Goal: Answer question/provide support

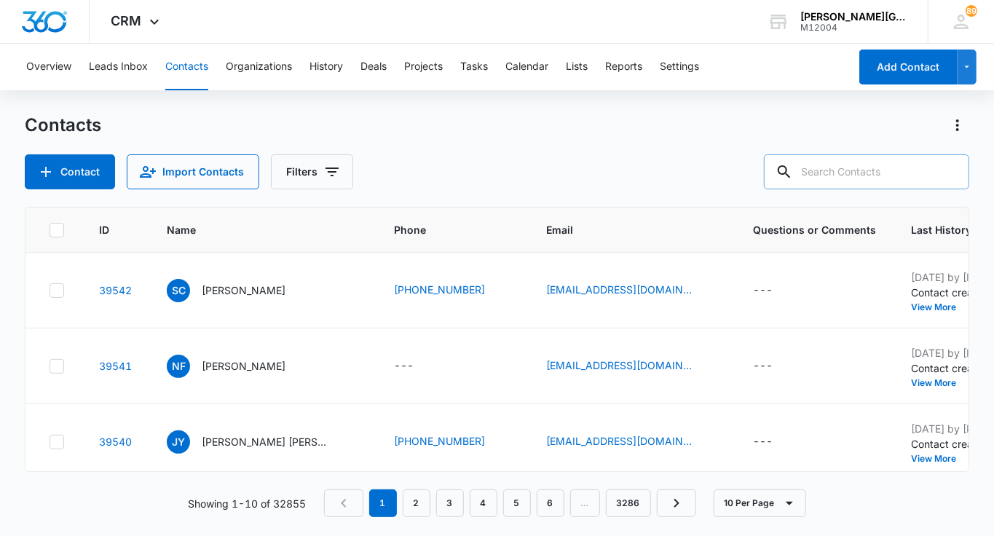
click at [863, 166] on input "text" at bounding box center [866, 171] width 205 height 35
paste input "[PERSON_NAME] <[EMAIL_ADDRESS][DOMAIN_NAME]>"
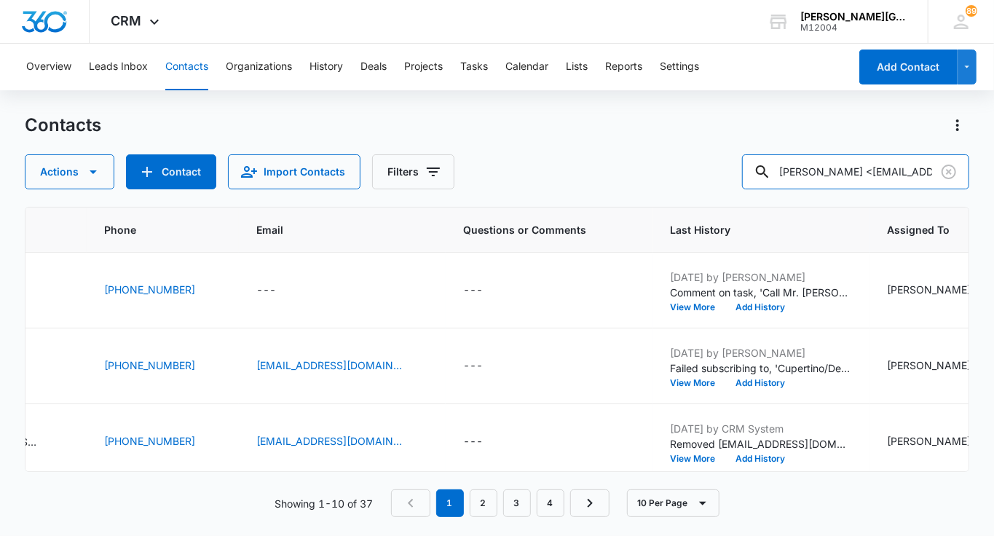
scroll to position [0, 316]
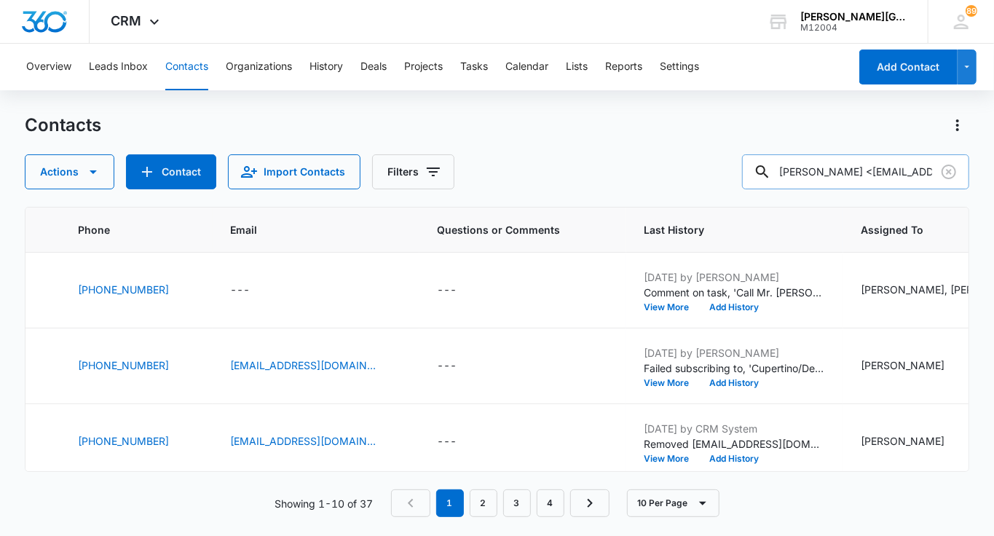
drag, startPoint x: 912, startPoint y: 175, endPoint x: 785, endPoint y: 170, distance: 126.8
click at [785, 170] on input "[PERSON_NAME] <[EMAIL_ADDRESS][DOMAIN_NAME]>" at bounding box center [855, 171] width 227 height 35
click at [902, 179] on input "[EMAIL_ADDRESS][DOMAIN_NAME]>" at bounding box center [855, 171] width 227 height 35
type input "[EMAIL_ADDRESS][DOMAIN_NAME]"
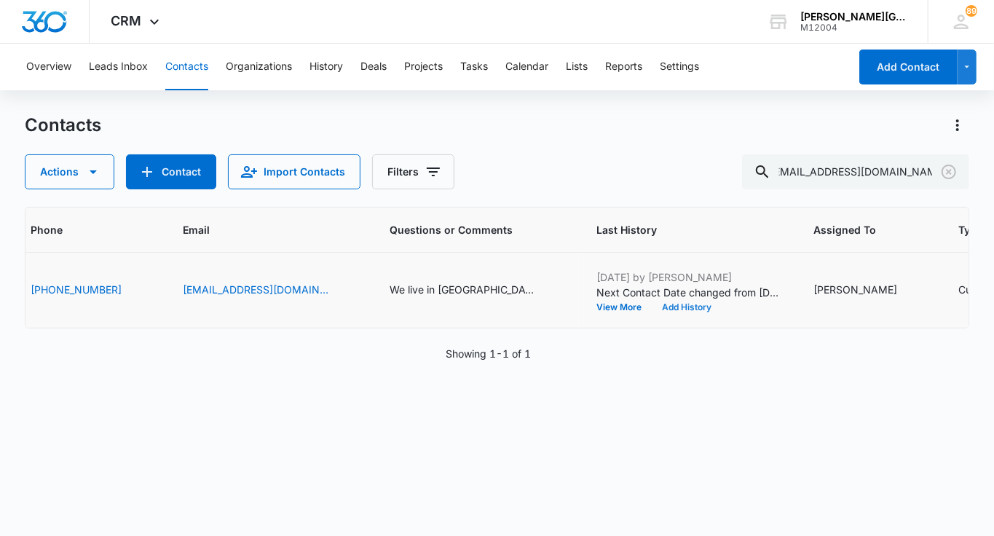
click at [703, 309] on button "Add History" at bounding box center [687, 307] width 70 height 9
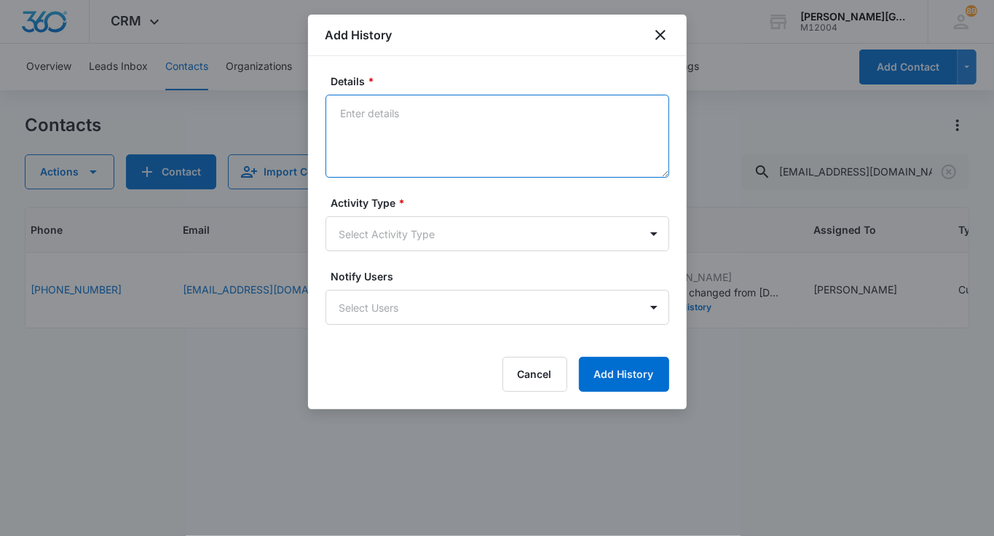
click at [433, 119] on textarea "Details *" at bounding box center [498, 136] width 344 height 83
paste textarea "[PERSON_NAME] 6:21 PM (0 minutes ago) to me He’s 10."
drag, startPoint x: 470, startPoint y: 130, endPoint x: 378, endPoint y: 138, distance: 92.2
click at [375, 146] on textarea "[PERSON_NAME] 6:21 PM (0 minutes ago) to me He’s 10." at bounding box center [498, 136] width 344 height 83
drag, startPoint x: 378, startPoint y: 133, endPoint x: 378, endPoint y: 147, distance: 14.6
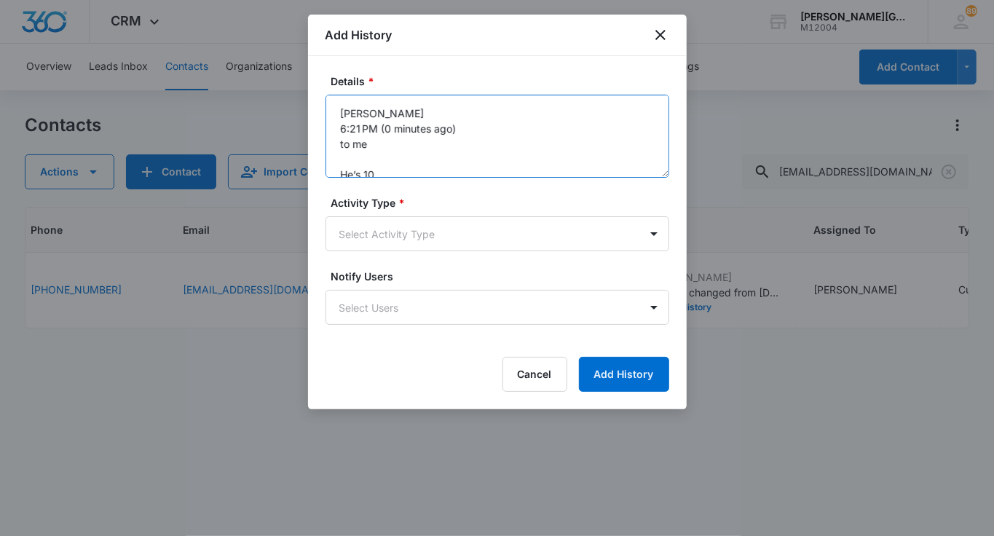
click at [378, 147] on textarea "[PERSON_NAME] 6:21 PM (0 minutes ago) to me He’s 10." at bounding box center [498, 136] width 344 height 83
type textarea "[PERSON_NAME] 6:21 PM He’s 10."
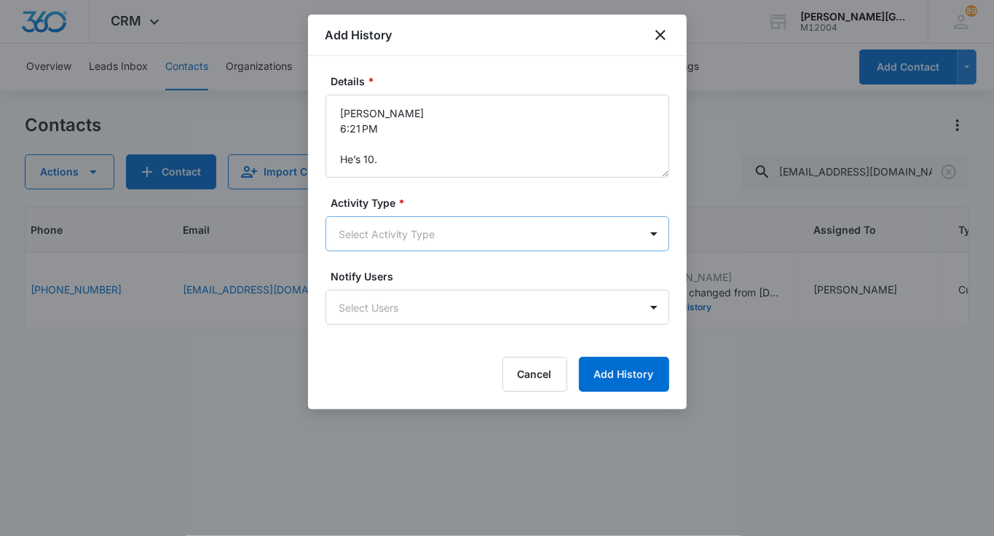
click at [367, 234] on body "CRM Apps Reputation Websites Forms CRM Email Social Shop Payments POS Content A…" at bounding box center [497, 268] width 994 height 536
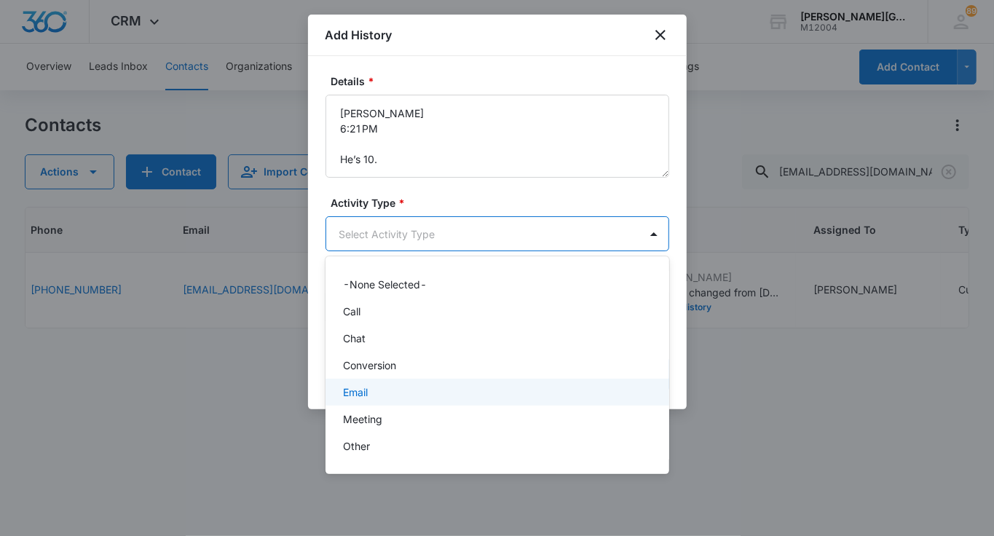
click at [388, 382] on div "Email" at bounding box center [498, 392] width 344 height 27
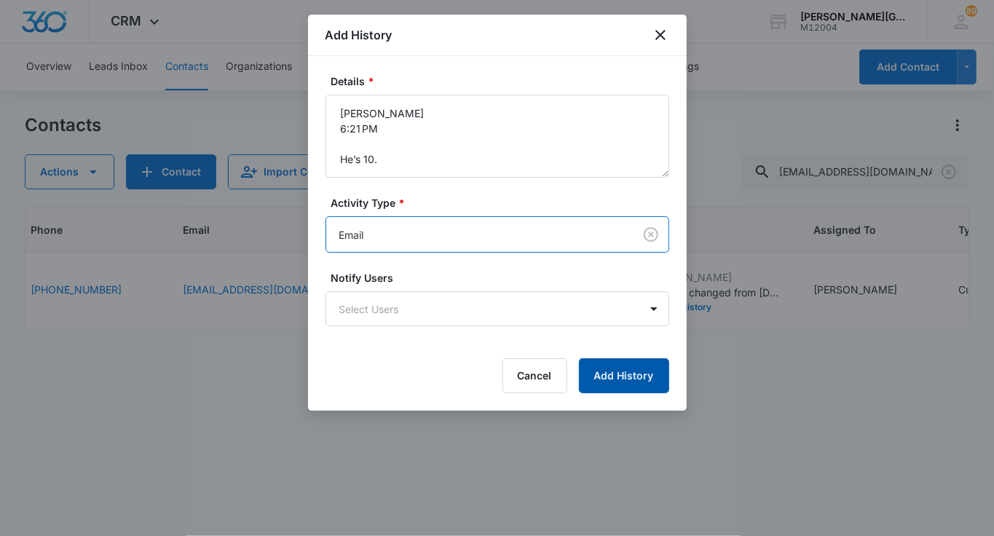
click at [599, 384] on button "Add History" at bounding box center [624, 375] width 90 height 35
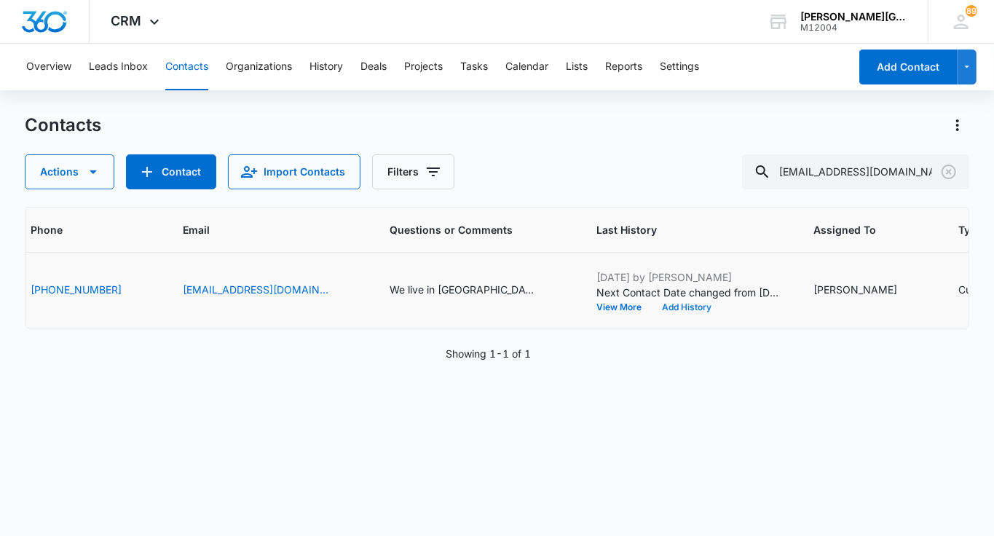
click at [695, 305] on button "Add History" at bounding box center [687, 307] width 70 height 9
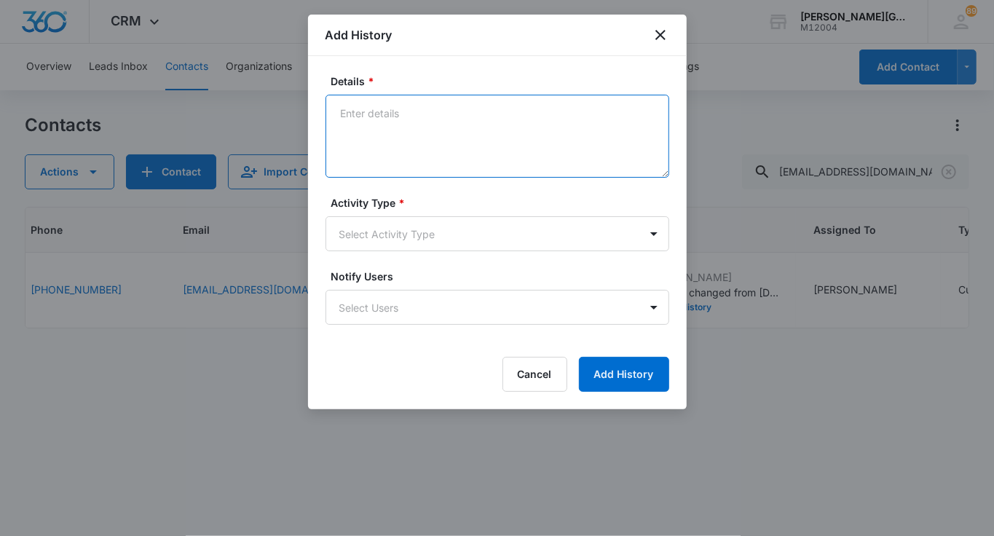
click at [465, 171] on textarea "Details *" at bounding box center [498, 136] width 344 height 83
paste textarea "Thank you for the information! Perfect! In that case, our Core Training 12&Unde…"
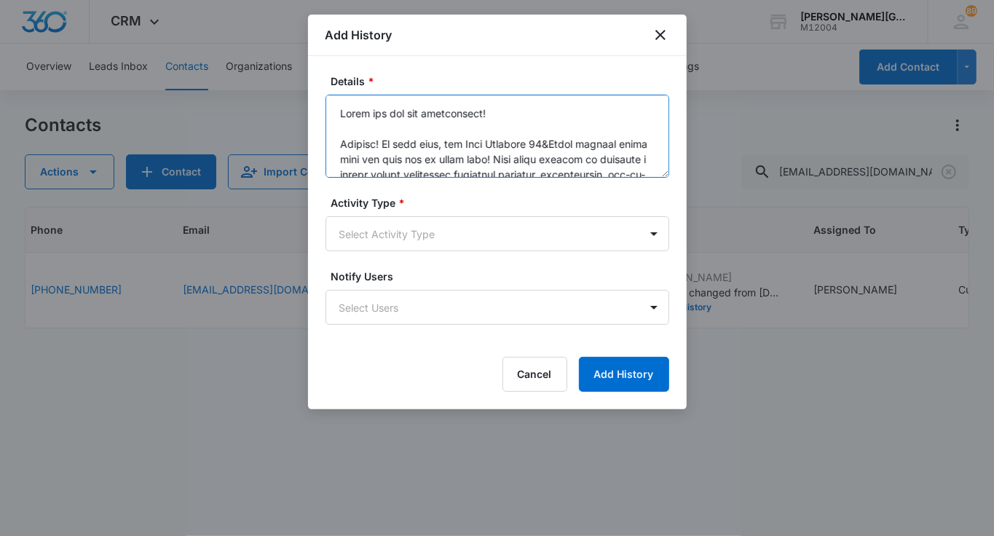
scroll to position [615, 0]
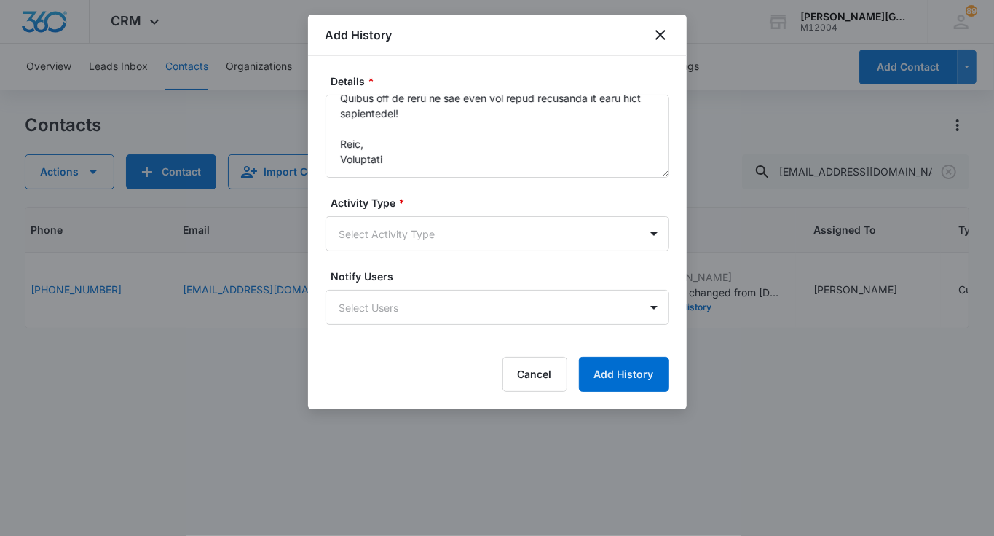
click at [412, 255] on form "Details * Activity Type * Select Activity Type Notify Users Select Users Cancel…" at bounding box center [498, 233] width 344 height 318
click at [411, 242] on body "CRM Apps Reputation Websites Forms CRM Email Social Shop Payments POS Content A…" at bounding box center [497, 268] width 994 height 536
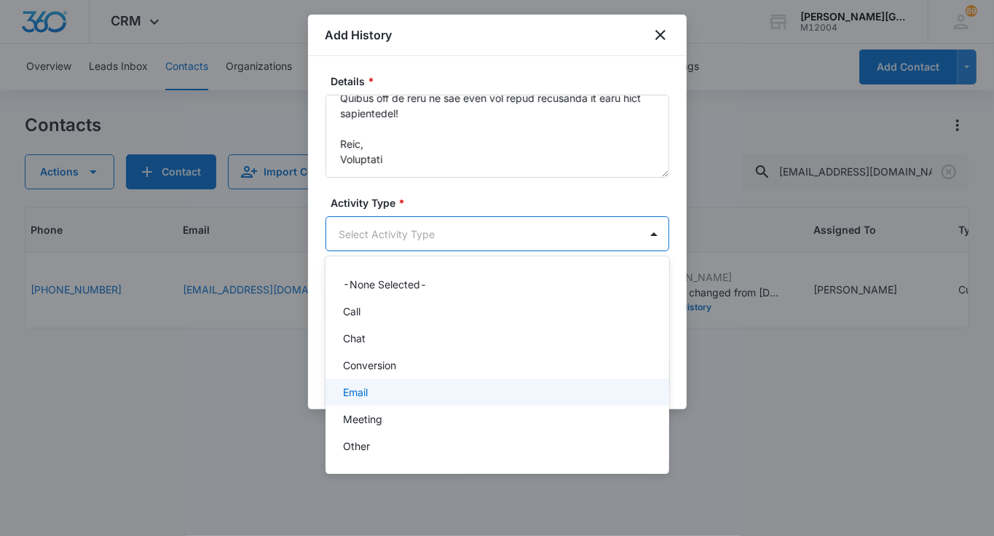
click at [387, 392] on div "Email" at bounding box center [496, 391] width 306 height 15
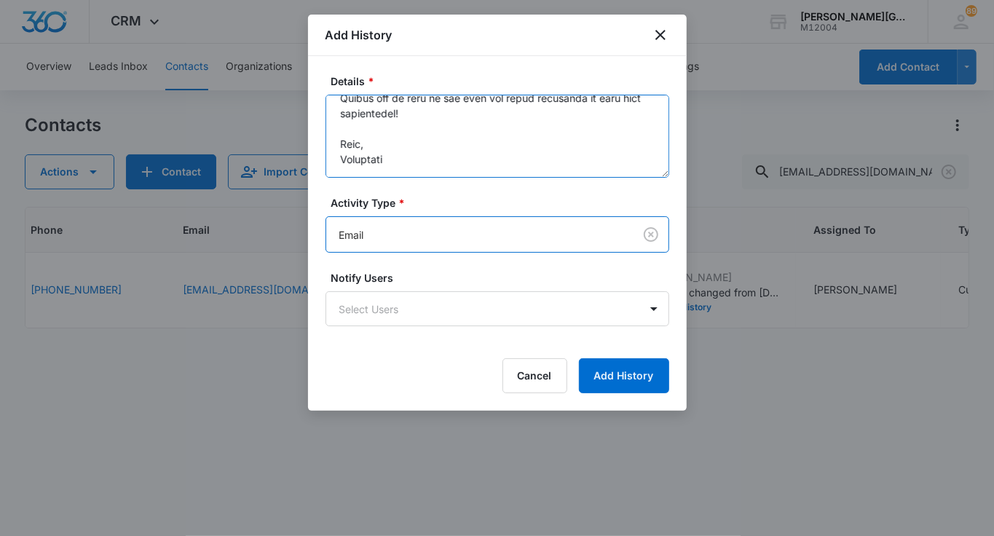
click at [406, 170] on textarea "Details *" at bounding box center [498, 136] width 344 height 83
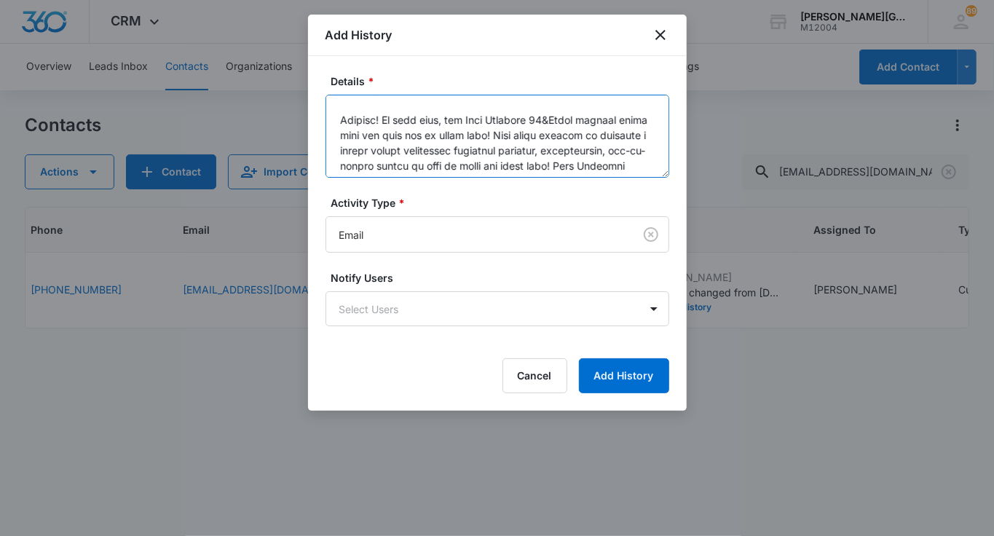
scroll to position [0, 0]
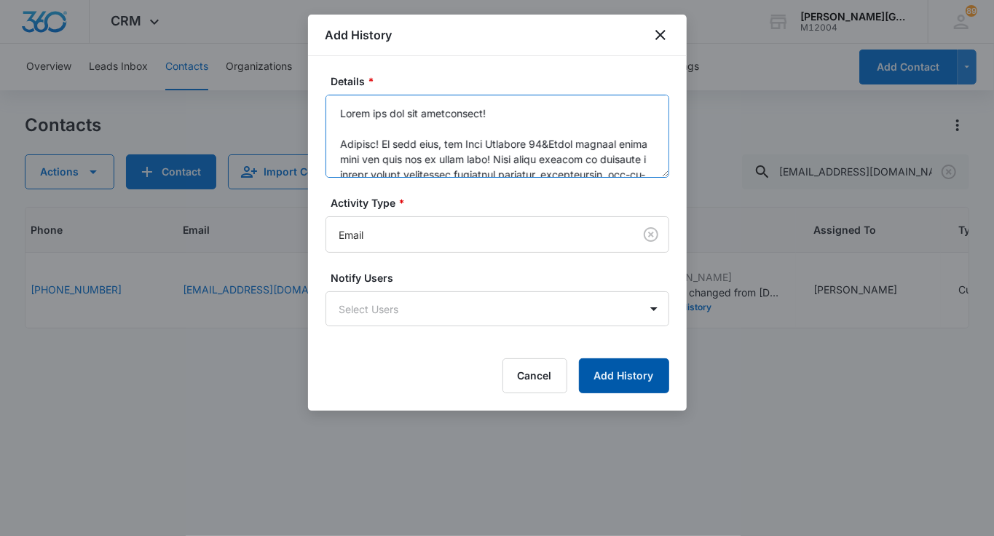
type textarea "Thank you for the information! Perfect! In that case, our Core Training 12&Unde…"
click at [607, 384] on button "Add History" at bounding box center [624, 375] width 90 height 35
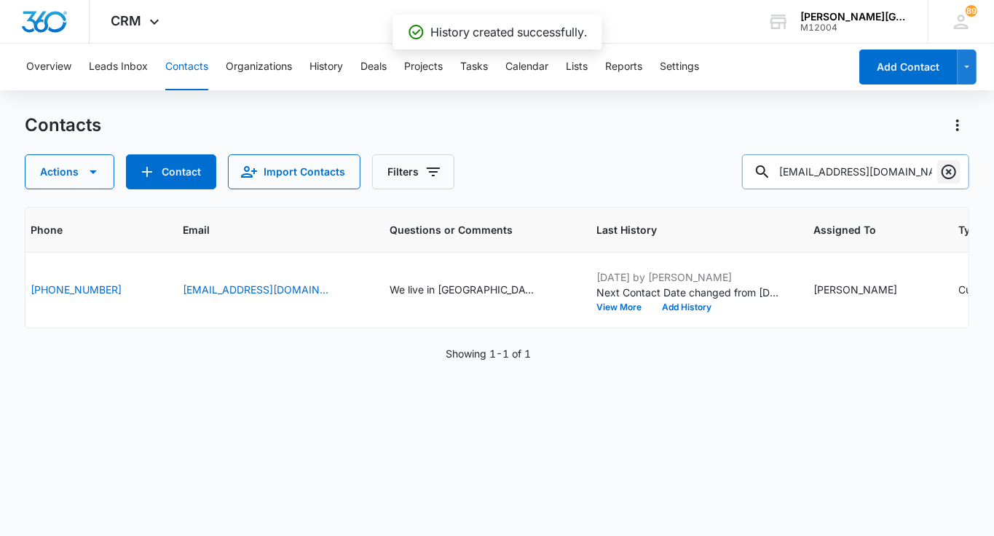
click at [944, 181] on button "Clear" at bounding box center [948, 171] width 23 height 23
